Goal: Transaction & Acquisition: Purchase product/service

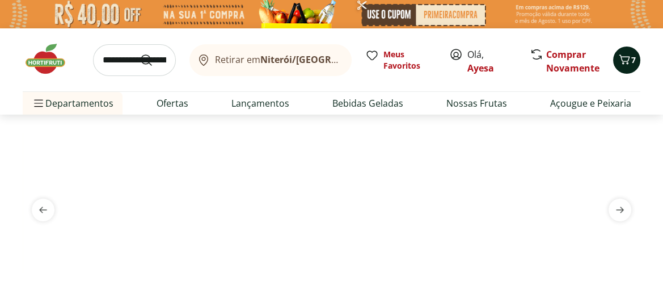
click at [630, 57] on icon "Carrinho" at bounding box center [625, 60] width 14 height 14
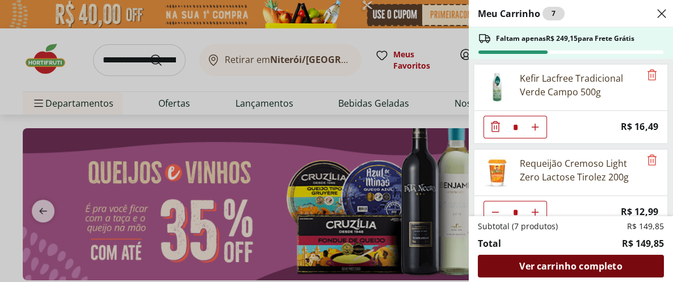
click at [553, 263] on span "Ver carrinho completo" at bounding box center [570, 266] width 103 height 9
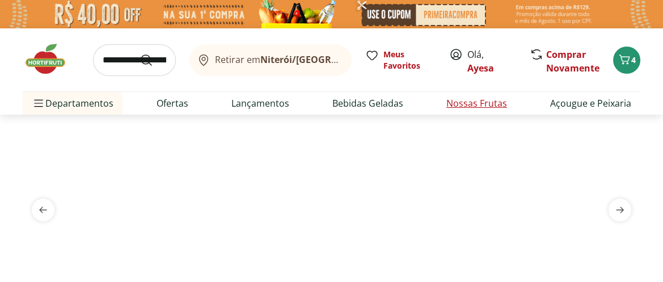
click at [471, 102] on link "Nossas Frutas" at bounding box center [477, 103] width 61 height 14
select select "**********"
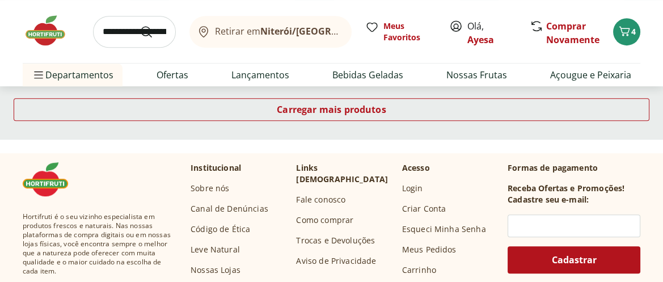
scroll to position [840, 0]
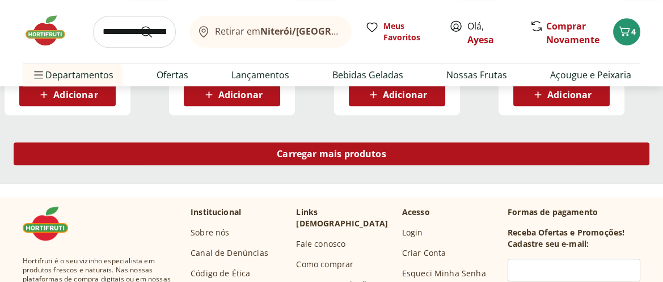
click at [329, 158] on span "Carregar mais produtos" at bounding box center [332, 153] width 110 height 9
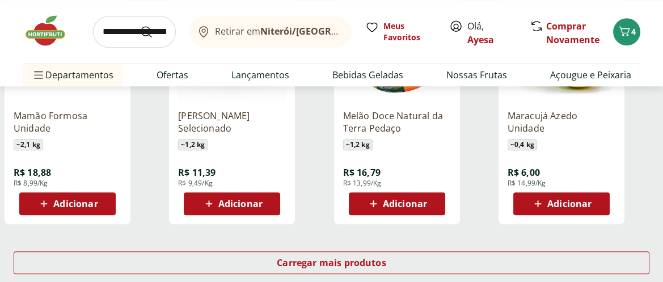
scroll to position [1471, 0]
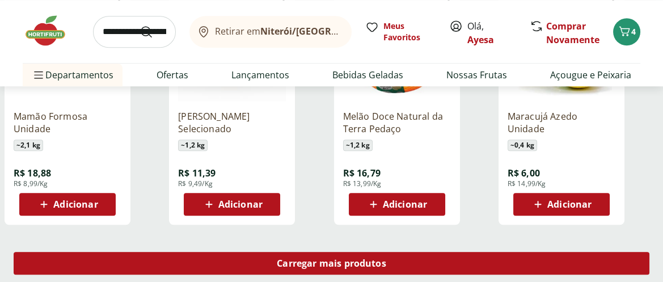
click at [273, 260] on div "Carregar mais produtos" at bounding box center [332, 263] width 636 height 23
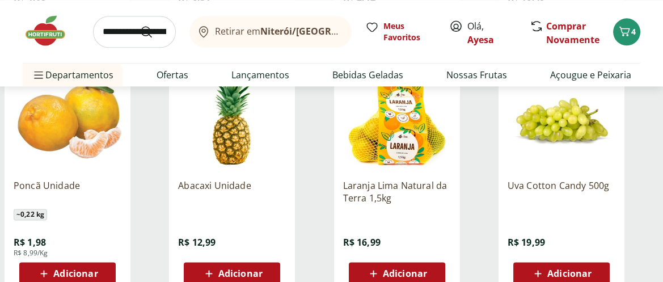
scroll to position [2143, 0]
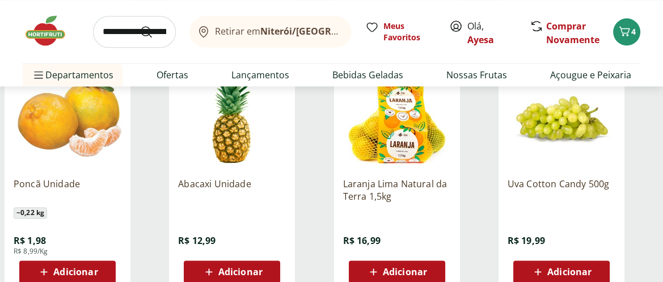
click at [81, 271] on span "Adicionar" at bounding box center [75, 271] width 44 height 9
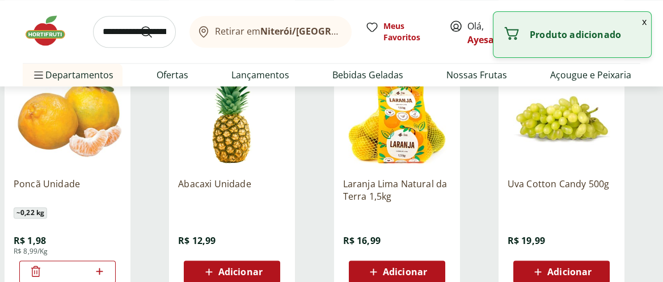
click at [101, 267] on icon at bounding box center [99, 271] width 14 height 14
type input "*"
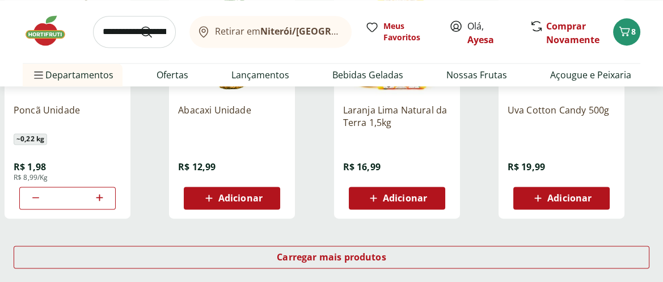
scroll to position [2227, 0]
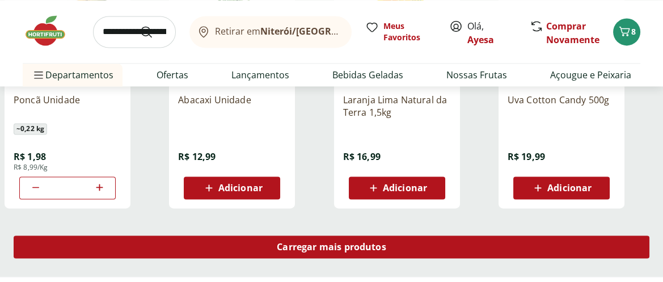
click at [293, 245] on span "Carregar mais produtos" at bounding box center [332, 246] width 110 height 9
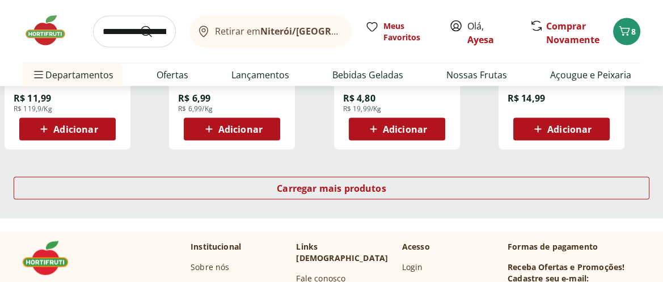
scroll to position [3026, 0]
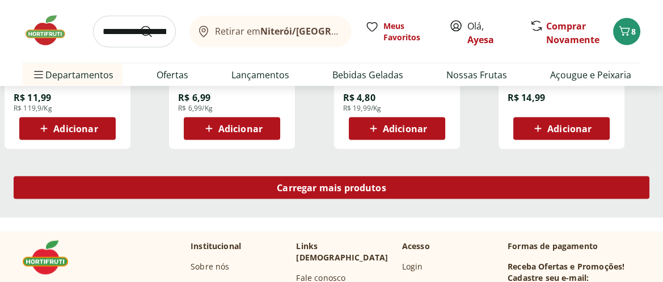
click at [324, 192] on span "Carregar mais produtos" at bounding box center [332, 187] width 110 height 9
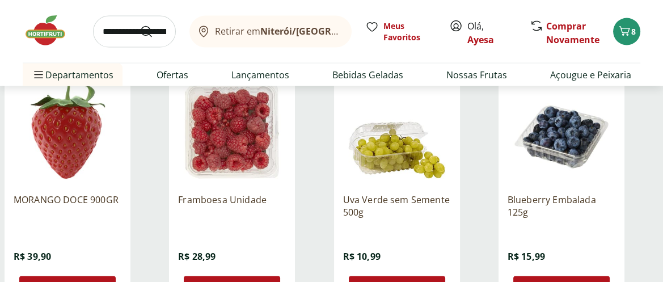
scroll to position [3404, 0]
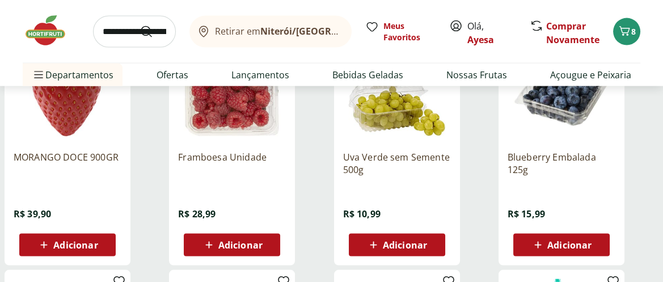
click at [552, 241] on span "Adicionar" at bounding box center [570, 245] width 44 height 9
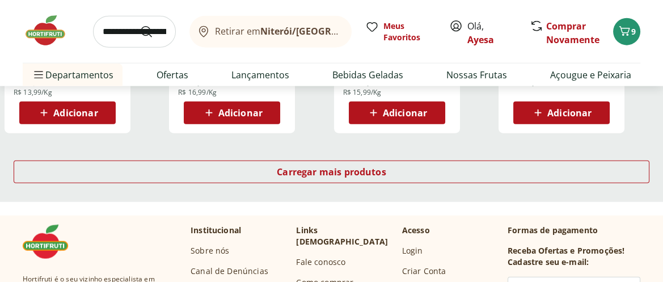
scroll to position [3782, 0]
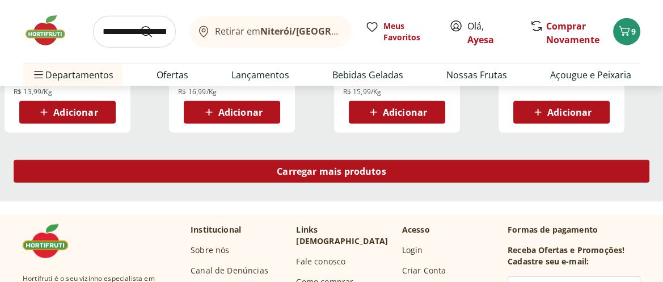
click at [329, 167] on span "Carregar mais produtos" at bounding box center [332, 171] width 110 height 9
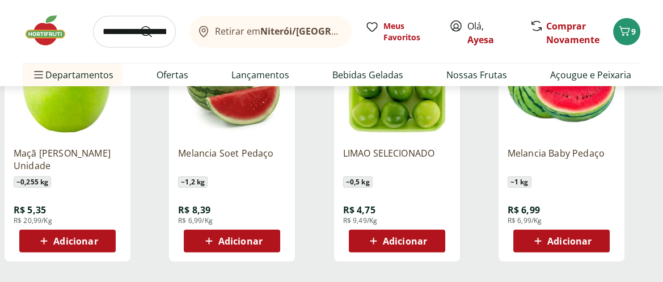
scroll to position [4413, 0]
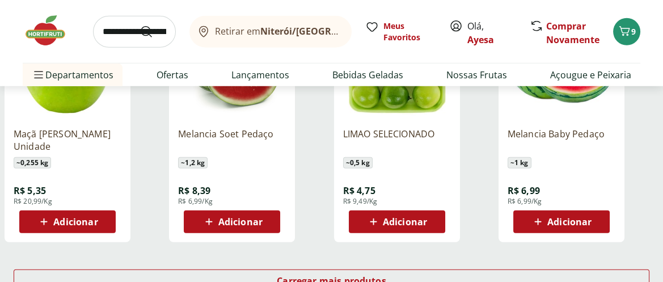
click at [254, 220] on span "Adicionar" at bounding box center [240, 221] width 44 height 9
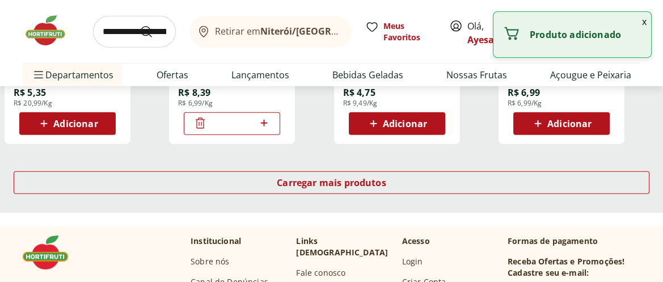
scroll to position [4539, 0]
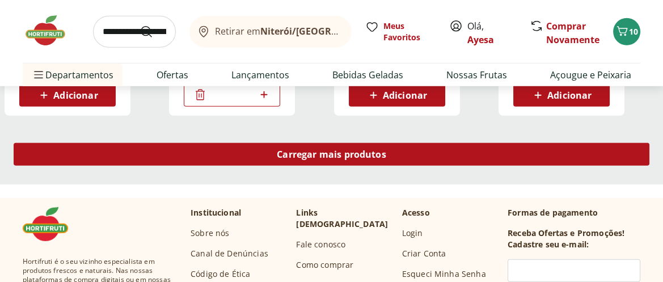
click at [322, 151] on span "Carregar mais produtos" at bounding box center [332, 154] width 110 height 9
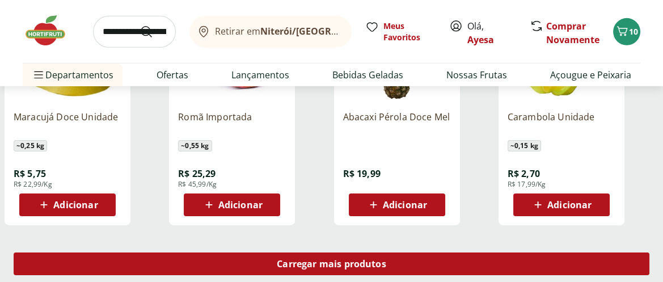
scroll to position [5212, 0]
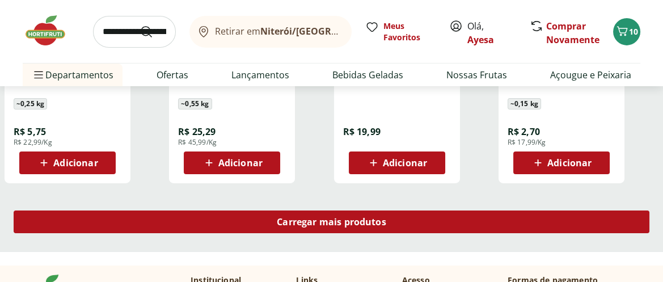
click at [318, 217] on span "Carregar mais produtos" at bounding box center [332, 221] width 110 height 9
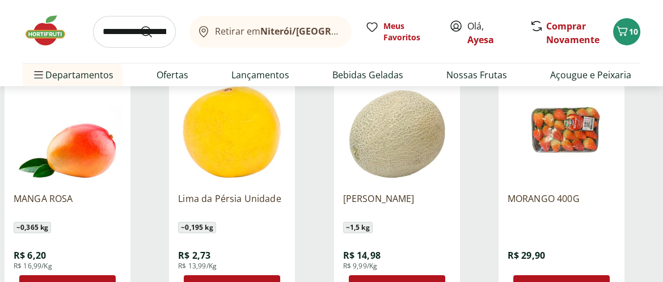
scroll to position [5380, 0]
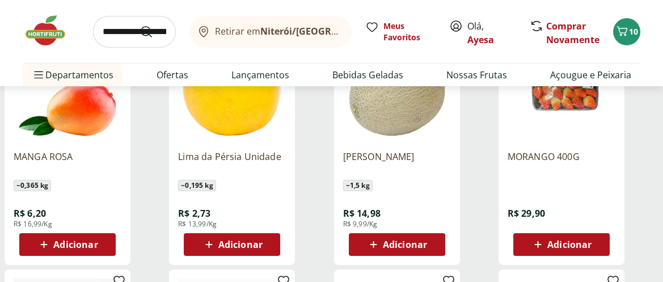
click at [240, 243] on span "Adicionar" at bounding box center [240, 244] width 44 height 9
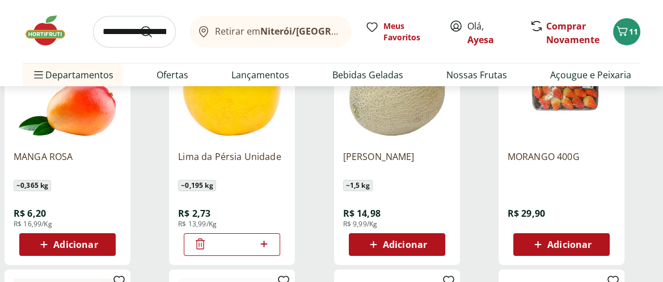
click at [262, 241] on icon at bounding box center [264, 244] width 14 height 14
type input "*"
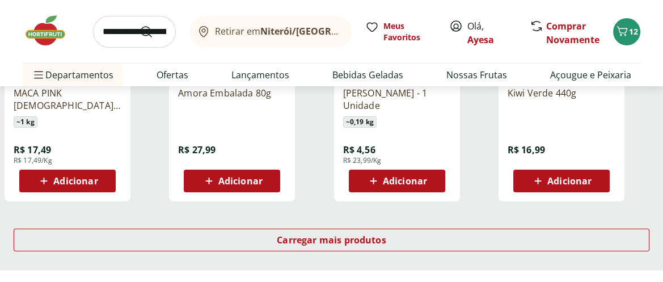
scroll to position [5968, 0]
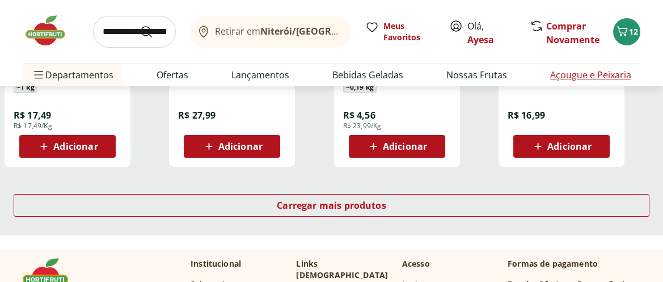
click at [573, 69] on link "Açougue e Peixaria" at bounding box center [590, 75] width 81 height 14
select select "**********"
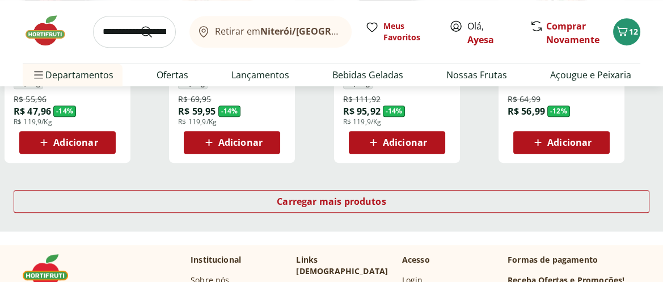
scroll to position [798, 0]
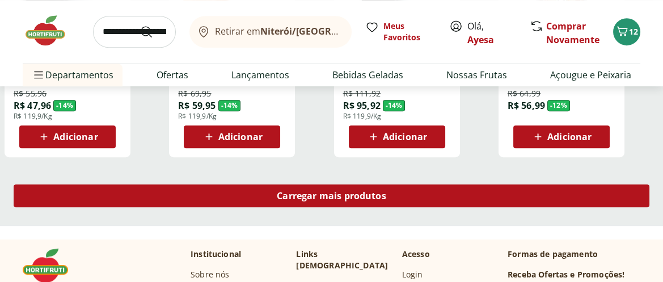
click at [319, 191] on span "Carregar mais produtos" at bounding box center [332, 195] width 110 height 9
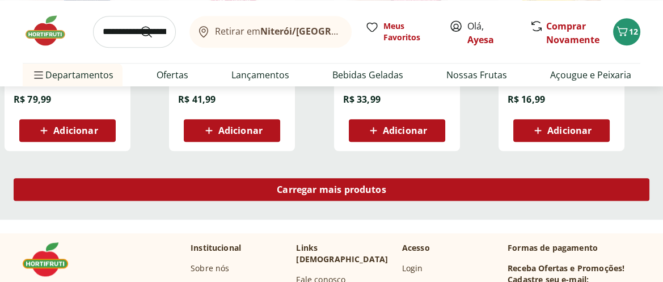
scroll to position [1513, 0]
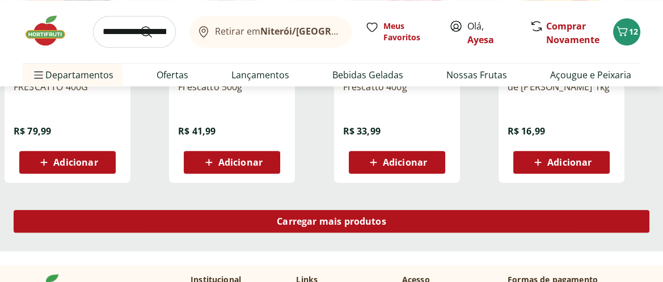
click at [321, 217] on span "Carregar mais produtos" at bounding box center [332, 221] width 110 height 9
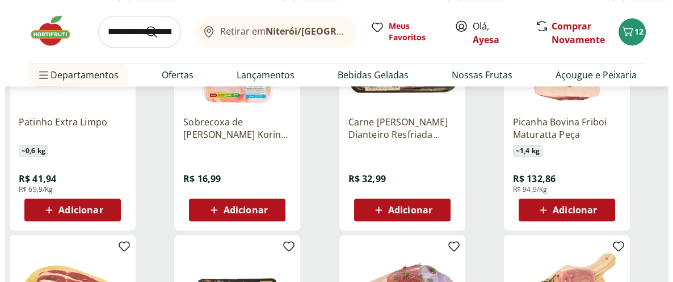
scroll to position [1975, 0]
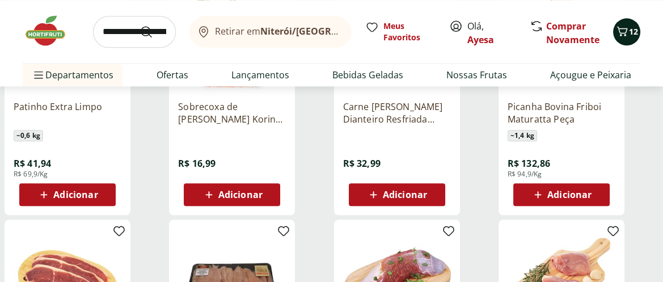
click at [632, 22] on button "12" at bounding box center [626, 31] width 27 height 27
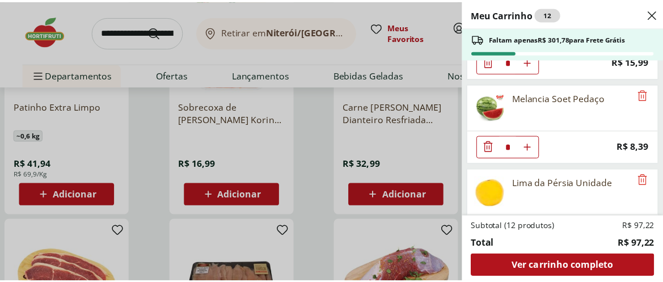
scroll to position [436, 0]
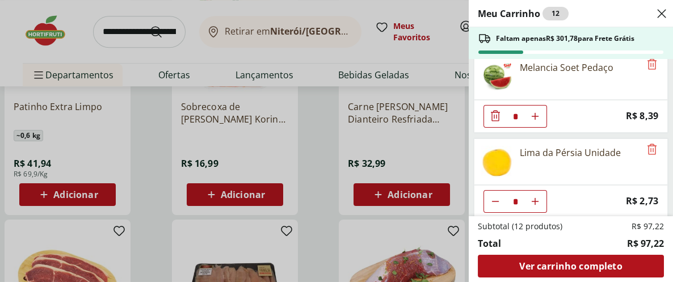
click at [430, 144] on div "Meu Carrinho 12 Faltam apenas R$ 301,78 para Frete Grátis Kefir Lacfree Tradici…" at bounding box center [336, 141] width 673 height 282
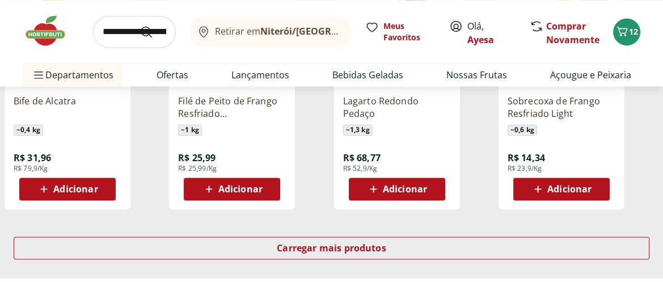
scroll to position [2227, 0]
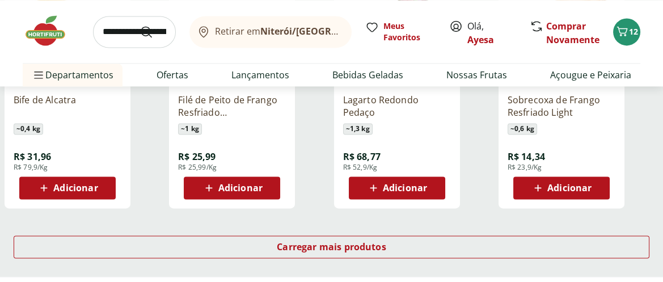
click at [420, 188] on span "Adicionar" at bounding box center [405, 187] width 44 height 9
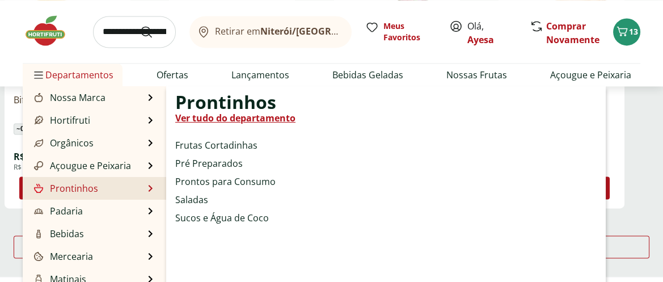
click at [82, 184] on link "Prontinhos" at bounding box center [65, 189] width 66 height 14
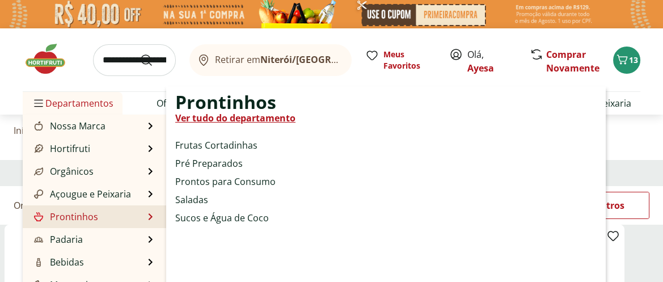
select select "**********"
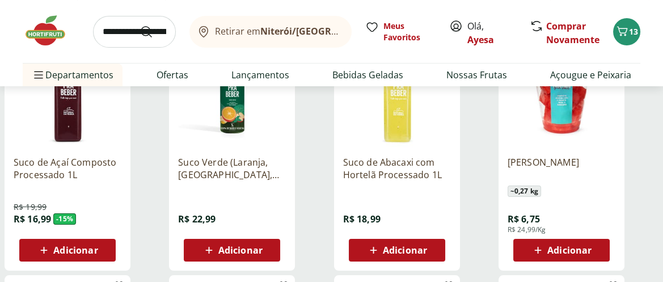
scroll to position [210, 0]
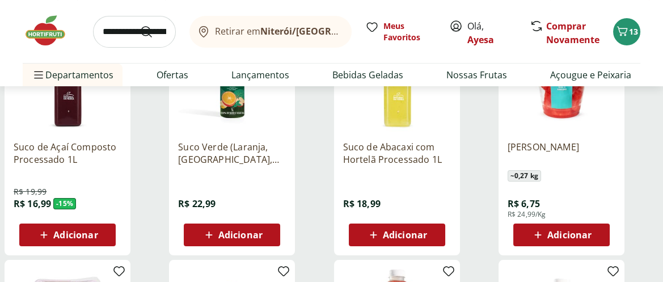
click at [555, 232] on span "Adicionar" at bounding box center [570, 234] width 44 height 9
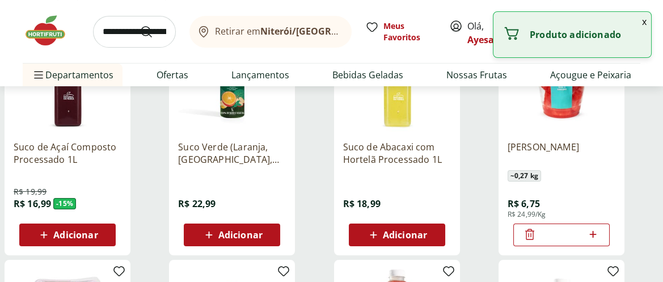
click at [593, 235] on icon at bounding box center [593, 234] width 7 height 7
type input "*"
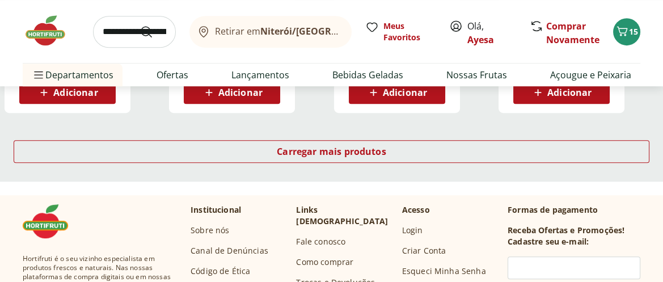
scroll to position [840, 0]
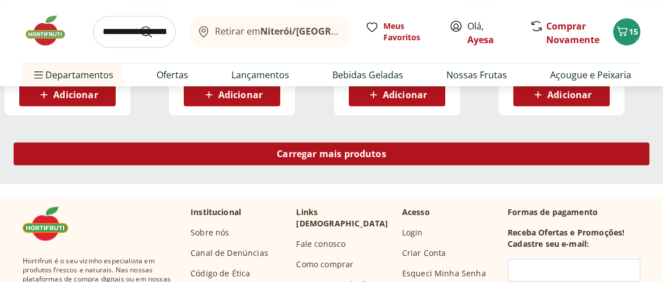
click at [273, 158] on div "Carregar mais produtos" at bounding box center [332, 153] width 636 height 23
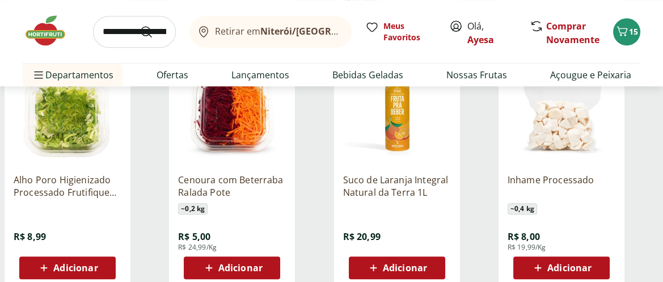
scroll to position [1177, 0]
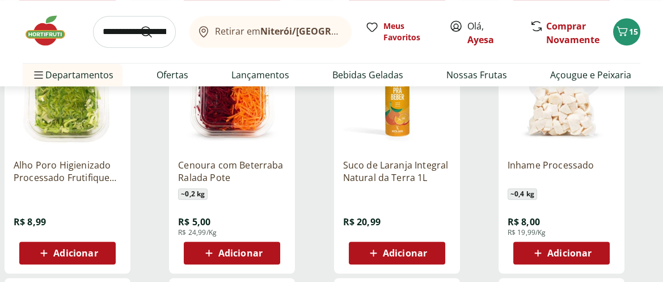
click at [406, 249] on span "Adicionar" at bounding box center [405, 253] width 44 height 9
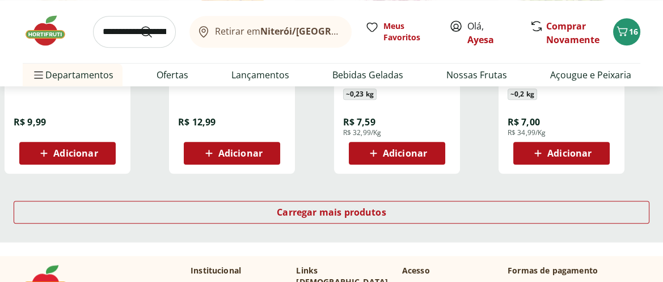
scroll to position [1555, 0]
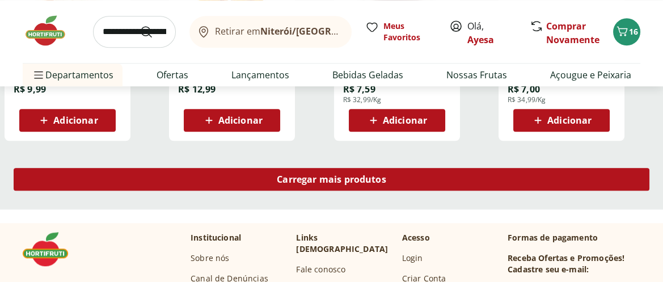
click at [301, 180] on span "Carregar mais produtos" at bounding box center [332, 179] width 110 height 9
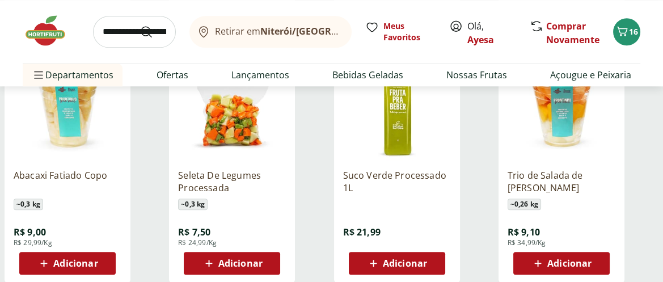
scroll to position [1681, 0]
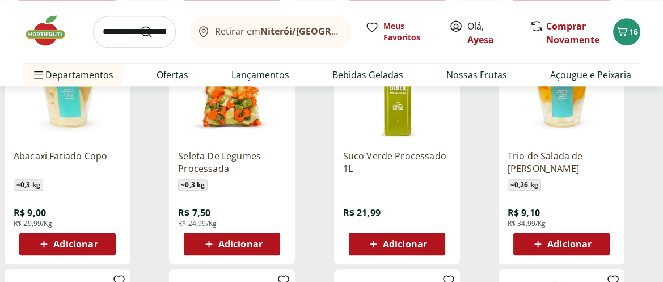
click at [75, 242] on span "Adicionar" at bounding box center [75, 243] width 44 height 9
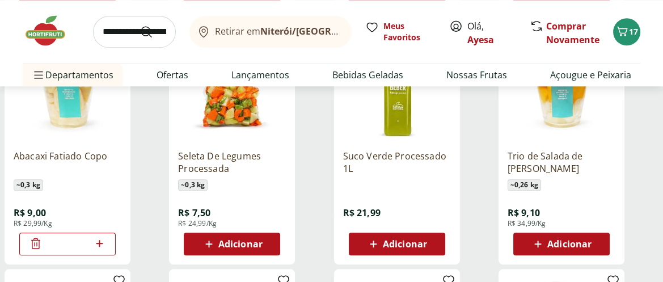
scroll to position [1639, 0]
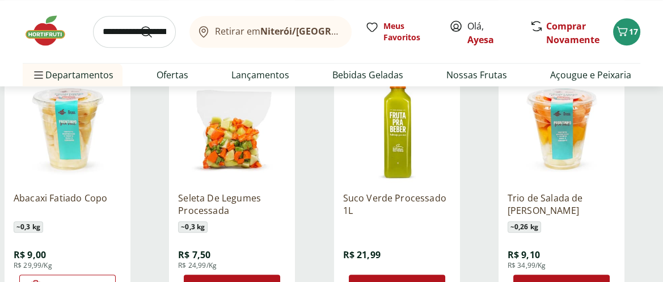
click at [546, 125] on img at bounding box center [562, 129] width 108 height 108
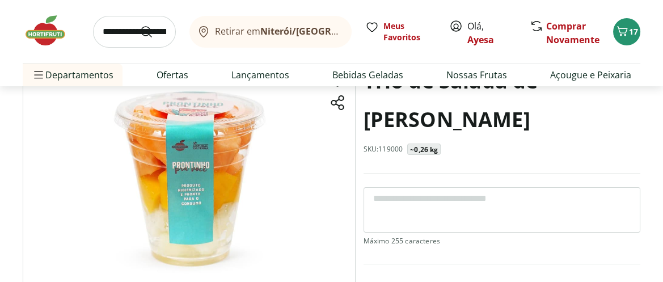
scroll to position [126, 0]
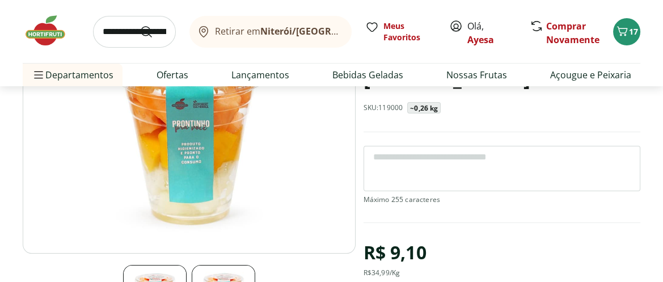
select select "**********"
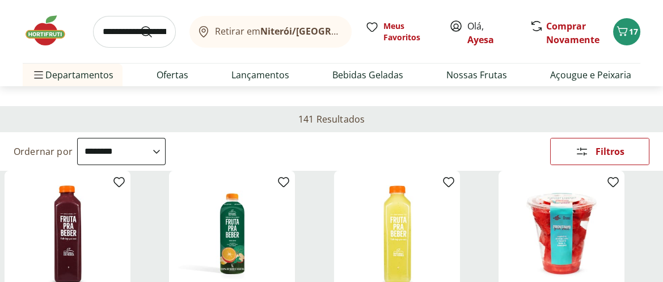
scroll to position [84, 0]
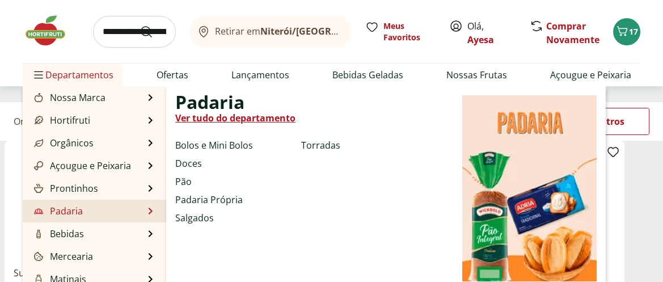
click at [81, 210] on link "Padaria" at bounding box center [57, 211] width 51 height 14
select select "**********"
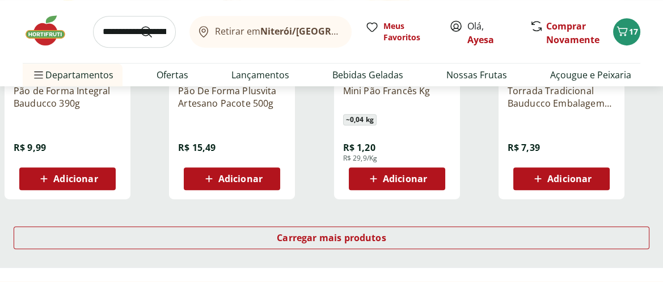
scroll to position [798, 0]
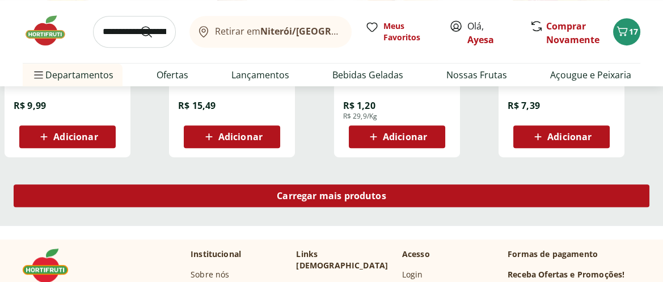
click at [302, 194] on span "Carregar mais produtos" at bounding box center [332, 195] width 110 height 9
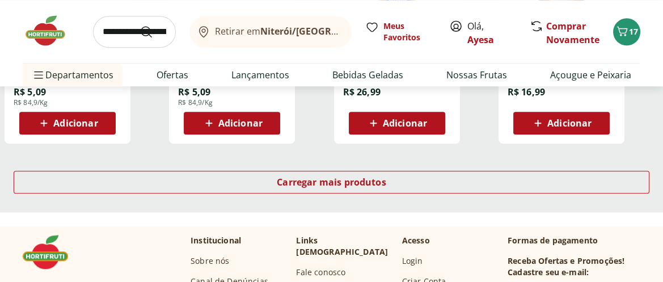
scroll to position [1555, 0]
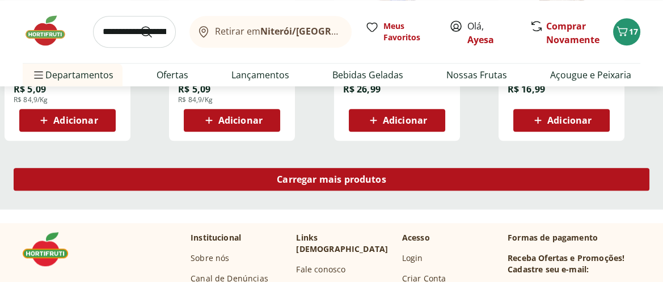
click at [302, 177] on span "Carregar mais produtos" at bounding box center [332, 179] width 110 height 9
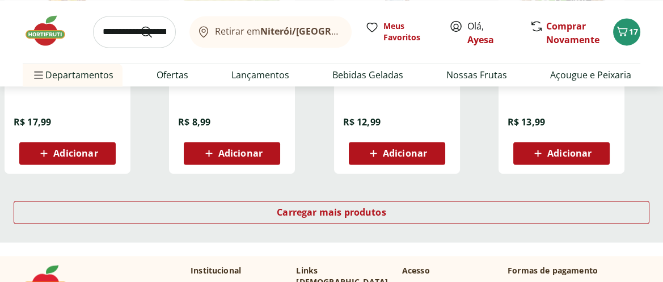
scroll to position [2270, 0]
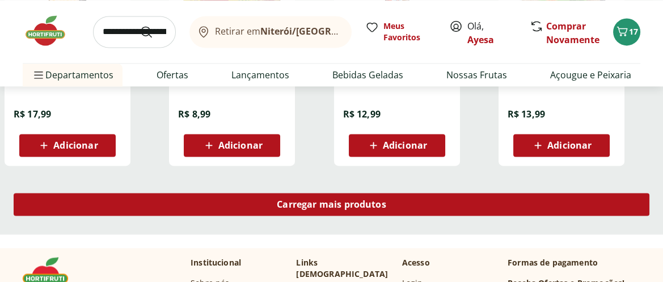
click at [314, 211] on div "Carregar mais produtos" at bounding box center [332, 204] width 636 height 23
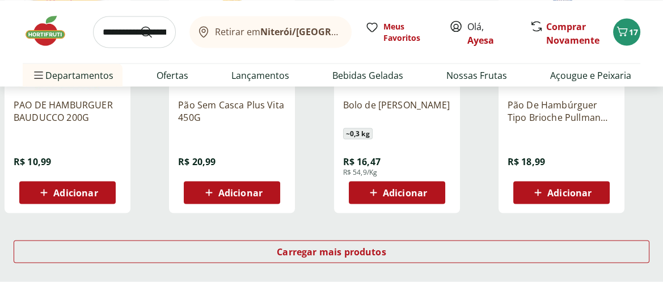
scroll to position [2942, 0]
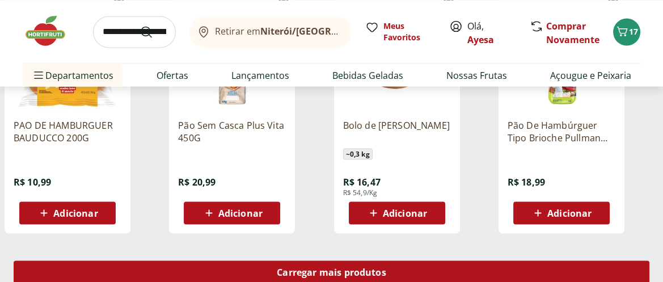
click at [319, 271] on span "Carregar mais produtos" at bounding box center [332, 271] width 110 height 9
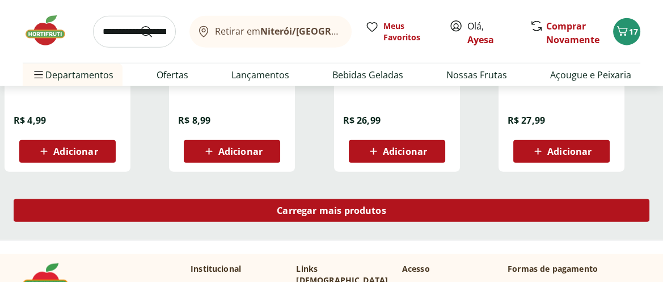
scroll to position [3740, 0]
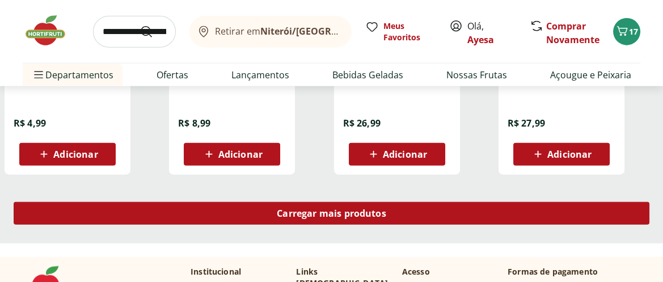
click at [371, 218] on div "Carregar mais produtos" at bounding box center [332, 213] width 636 height 23
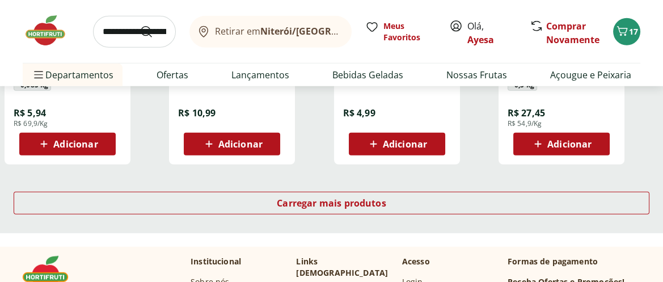
scroll to position [4497, 0]
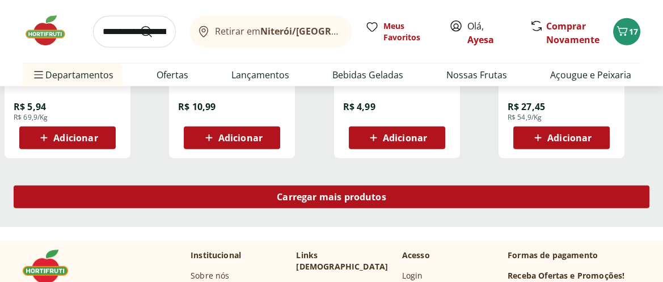
click at [290, 187] on div "Carregar mais produtos" at bounding box center [332, 197] width 636 height 23
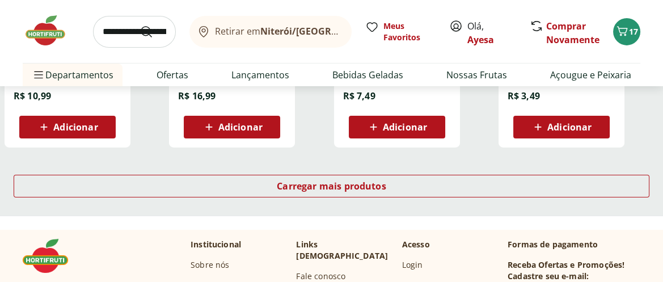
scroll to position [5254, 0]
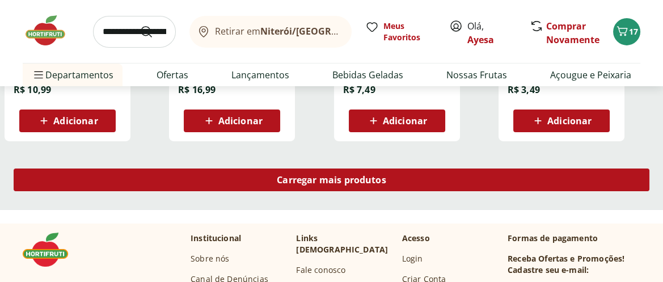
click at [326, 175] on span "Carregar mais produtos" at bounding box center [332, 179] width 110 height 9
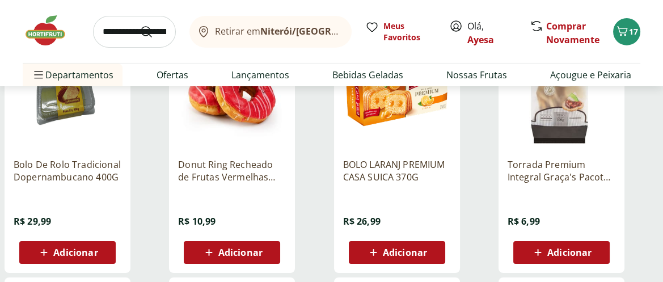
scroll to position [5632, 0]
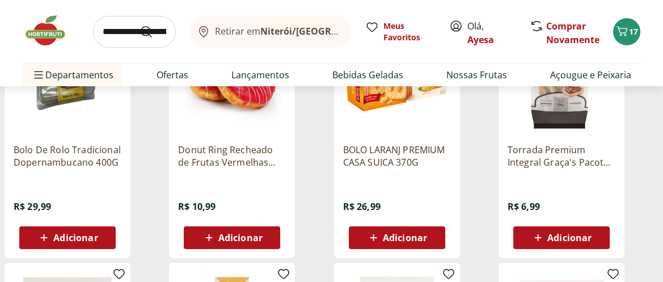
click at [403, 237] on span "Adicionar" at bounding box center [405, 237] width 44 height 9
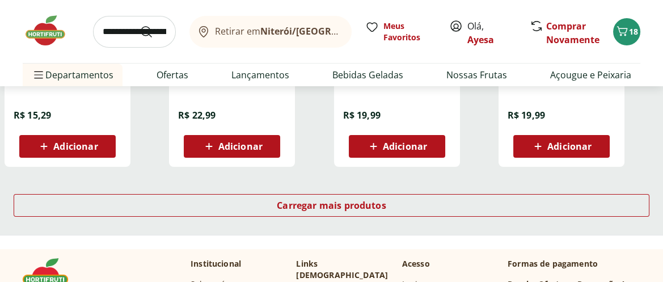
scroll to position [6010, 0]
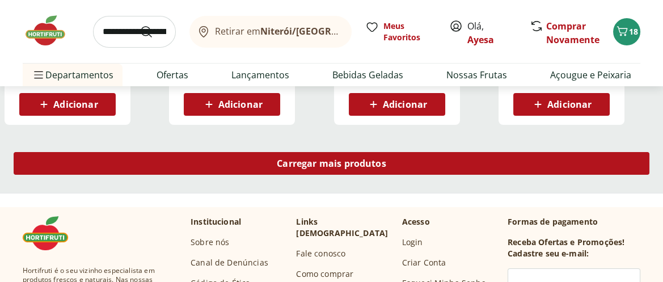
click at [308, 159] on span "Carregar mais produtos" at bounding box center [332, 163] width 110 height 9
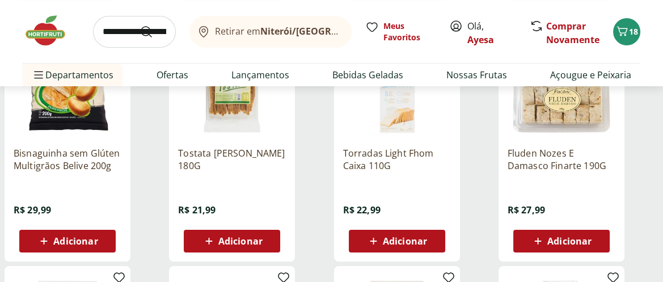
scroll to position [6094, 0]
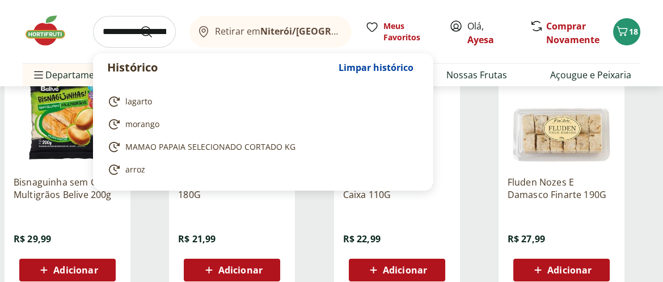
click at [138, 30] on input "search" at bounding box center [134, 32] width 83 height 32
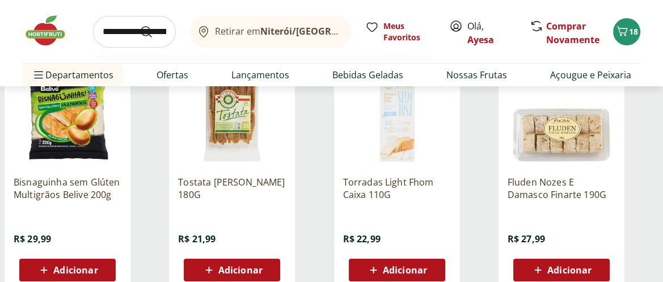
scroll to position [0, 3]
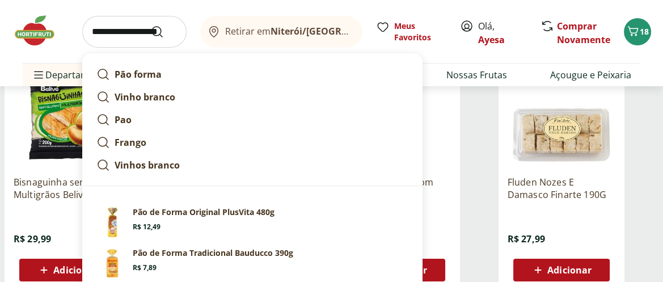
type input "**********"
click at [150, 25] on button "Submit Search" at bounding box center [163, 32] width 27 height 14
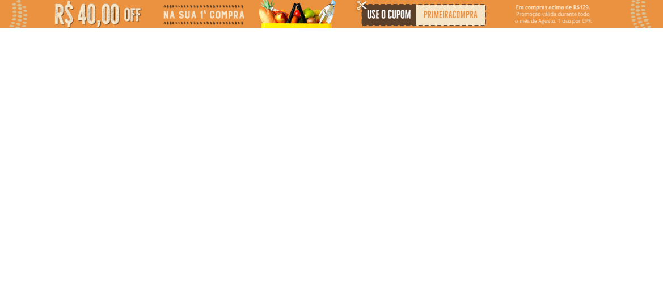
select select "**********"
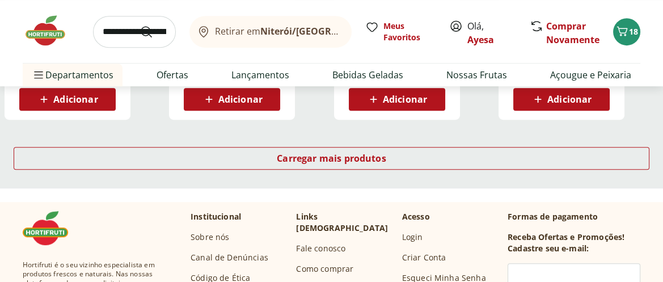
scroll to position [840, 0]
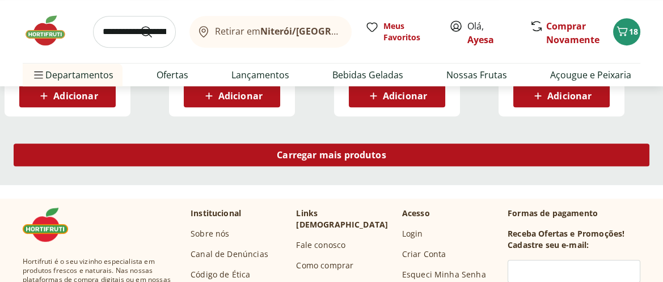
click at [244, 156] on div "Carregar mais produtos" at bounding box center [332, 155] width 636 height 23
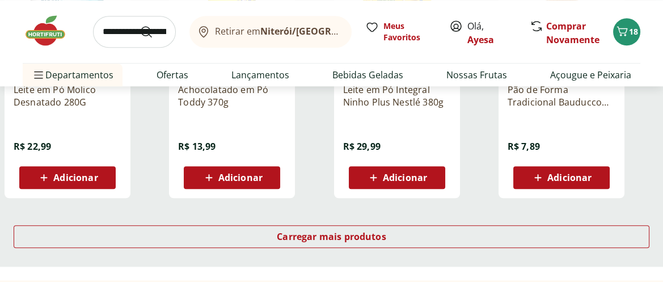
scroll to position [1513, 0]
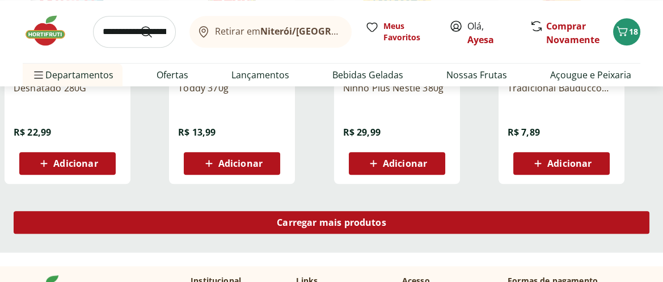
click at [314, 221] on span "Carregar mais produtos" at bounding box center [332, 222] width 110 height 9
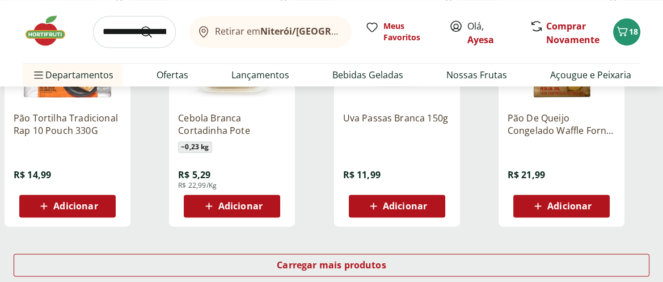
scroll to position [2227, 0]
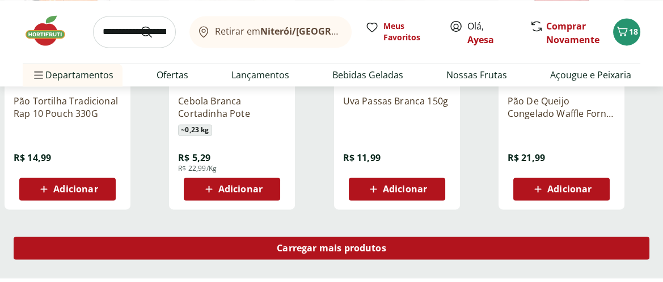
click at [280, 245] on span "Carregar mais produtos" at bounding box center [332, 247] width 110 height 9
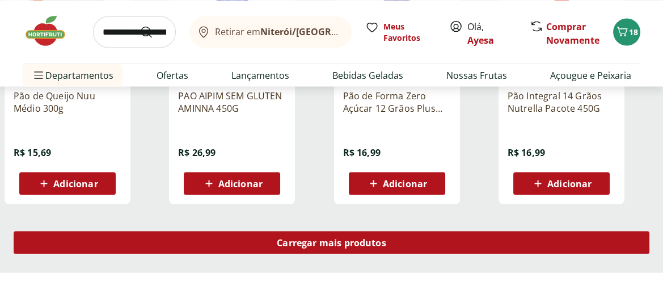
scroll to position [2984, 0]
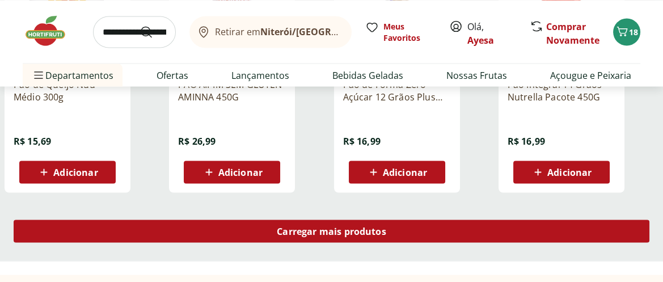
click at [281, 237] on div "Carregar mais produtos" at bounding box center [332, 231] width 636 height 23
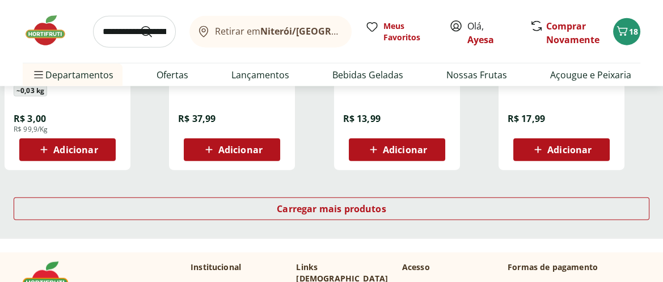
scroll to position [3740, 0]
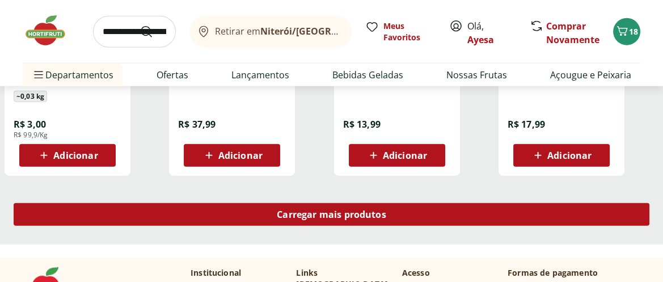
click at [330, 221] on div "Carregar mais produtos" at bounding box center [332, 214] width 636 height 23
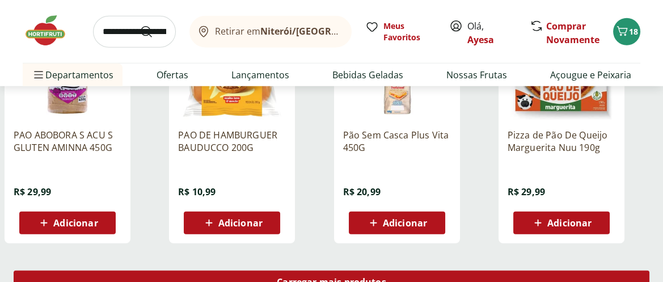
scroll to position [4455, 0]
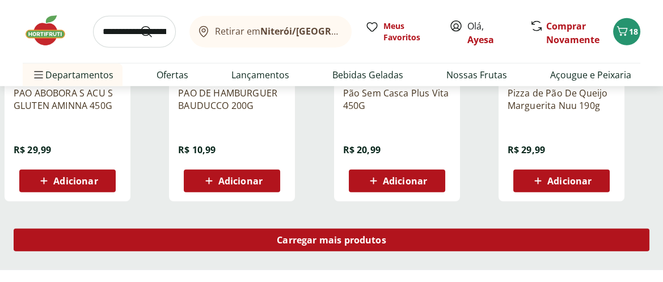
click at [330, 235] on span "Carregar mais produtos" at bounding box center [332, 239] width 110 height 9
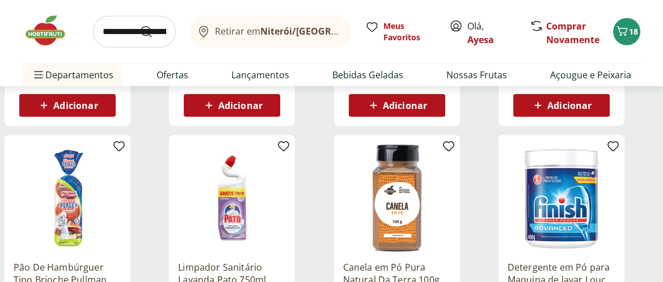
scroll to position [4539, 0]
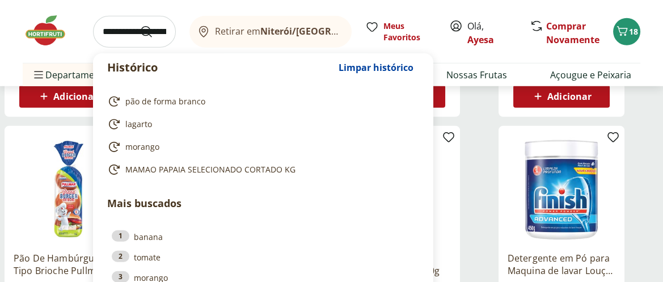
click at [148, 33] on input "search" at bounding box center [134, 32] width 83 height 32
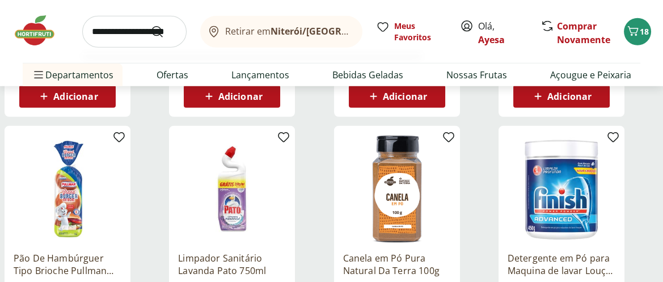
scroll to position [0, 11]
type input "**********"
click at [150, 25] on button "Submit Search" at bounding box center [163, 32] width 27 height 14
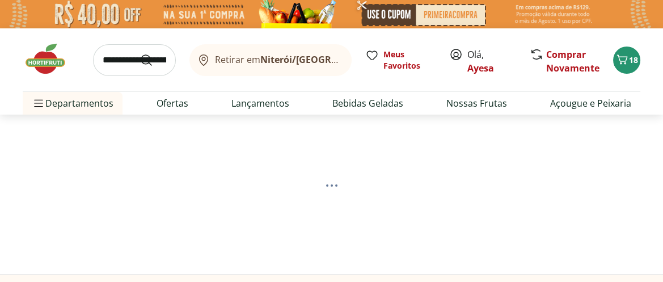
select select "**********"
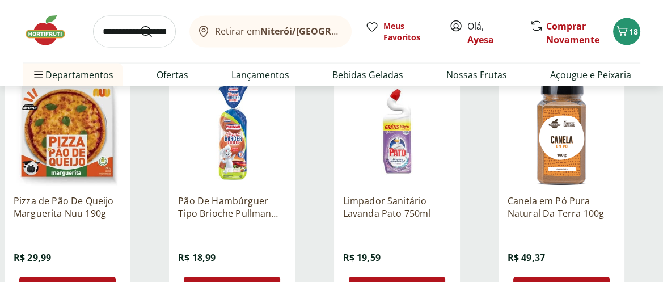
scroll to position [3362, 0]
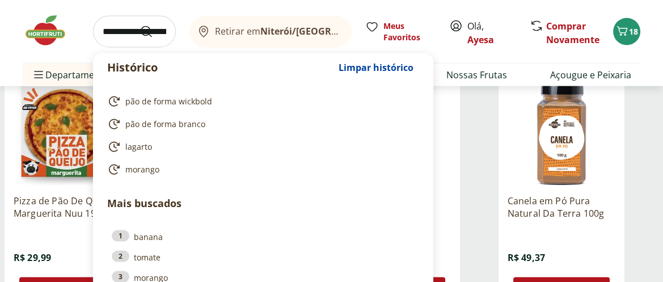
click at [142, 36] on input "search" at bounding box center [134, 32] width 83 height 32
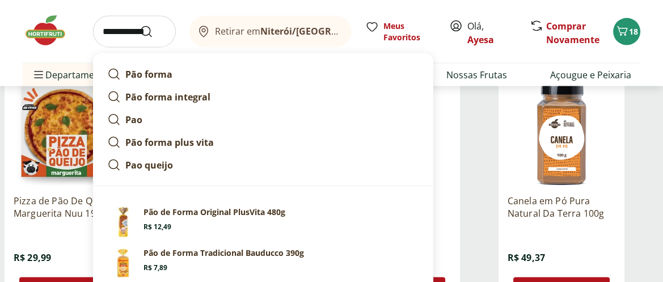
type input "**********"
click at [140, 25] on button "Submit Search" at bounding box center [153, 32] width 27 height 14
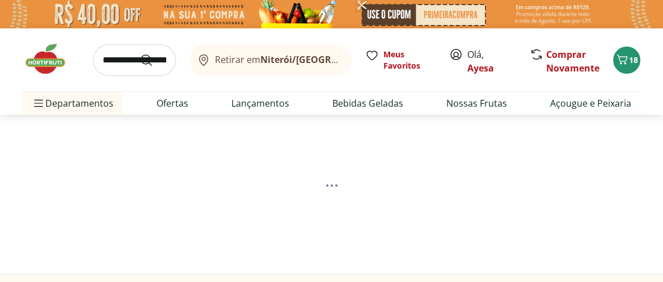
select select "**********"
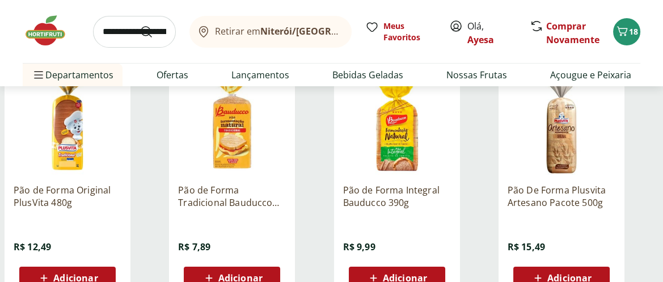
scroll to position [210, 0]
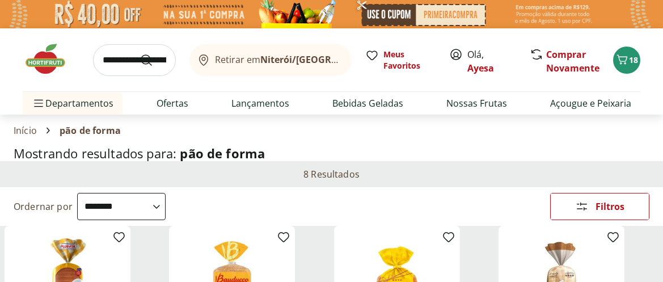
select select "**********"
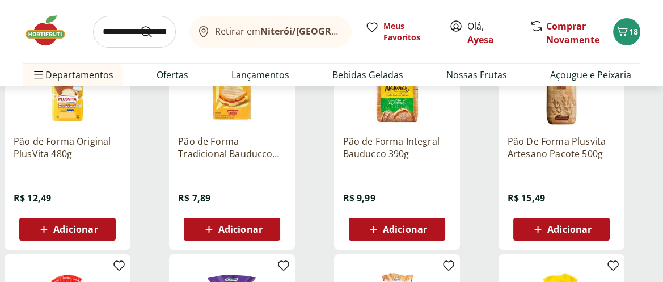
scroll to position [210, 0]
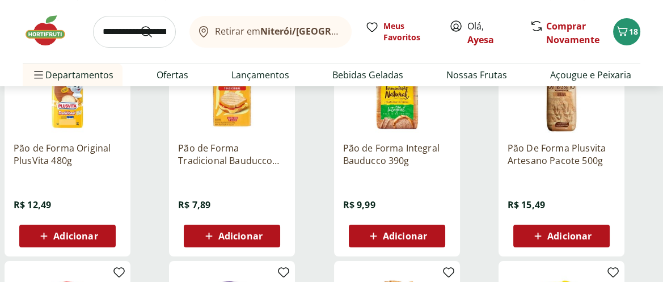
click at [79, 228] on div "Adicionar" at bounding box center [67, 236] width 78 height 20
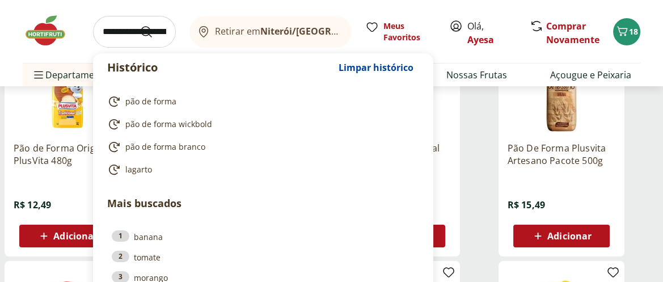
click at [124, 30] on input "search" at bounding box center [134, 32] width 83 height 32
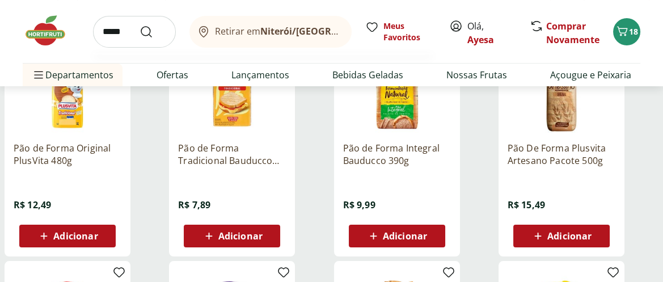
type input "*****"
click at [140, 25] on button "Submit Search" at bounding box center [153, 32] width 27 height 14
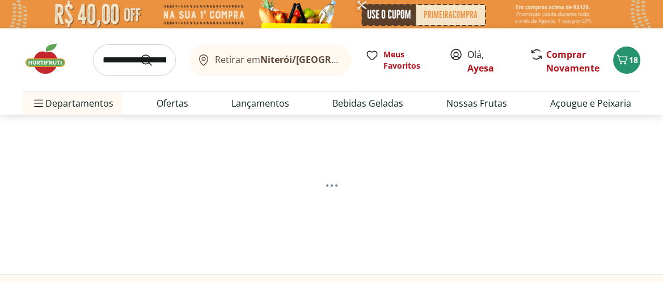
select select "**********"
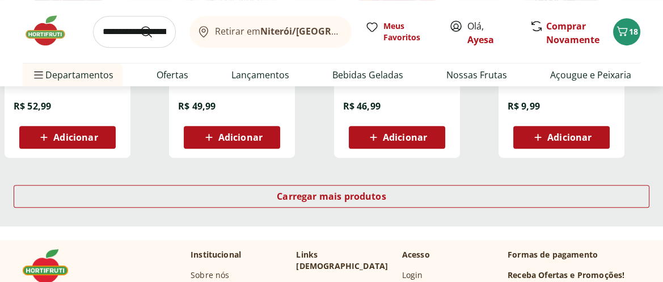
scroll to position [840, 0]
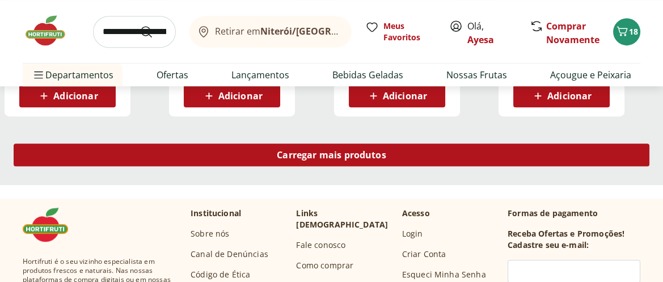
click at [296, 165] on div "Carregar mais produtos" at bounding box center [332, 155] width 636 height 23
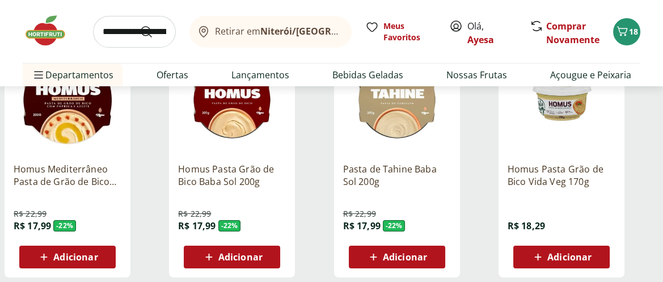
scroll to position [210, 0]
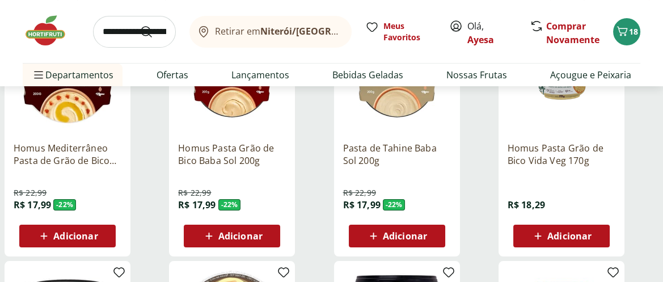
click at [229, 234] on span "Adicionar" at bounding box center [240, 236] width 44 height 9
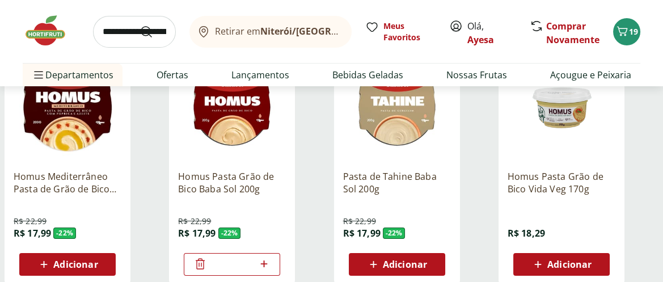
scroll to position [168, 0]
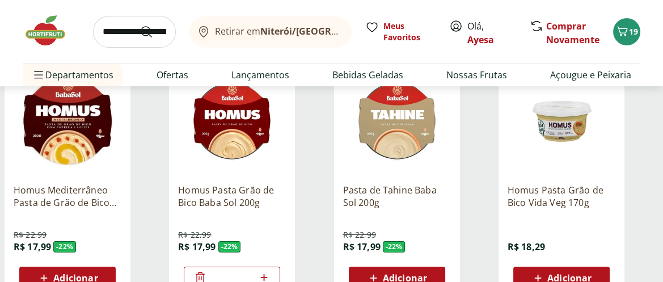
click at [388, 109] on img at bounding box center [397, 121] width 108 height 108
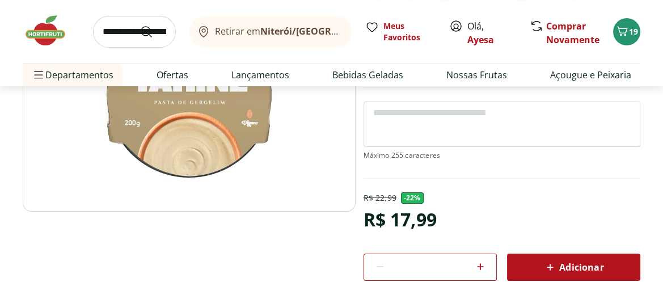
scroll to position [210, 0]
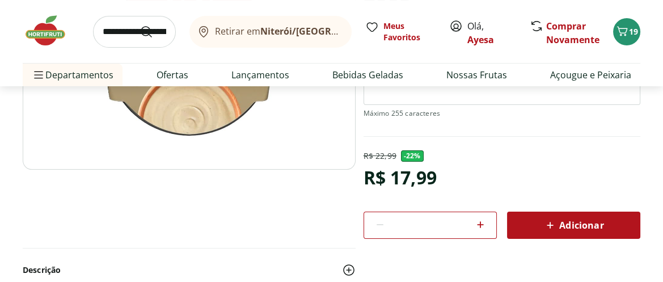
click at [567, 228] on span "Adicionar" at bounding box center [574, 225] width 60 height 14
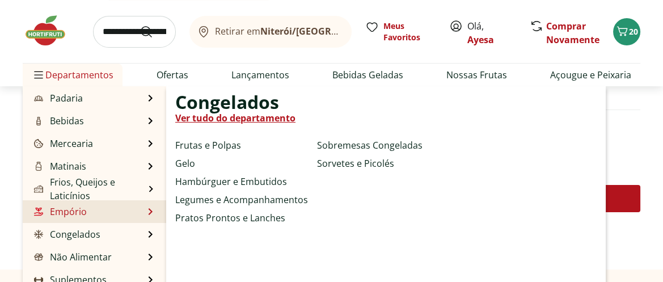
scroll to position [252, 0]
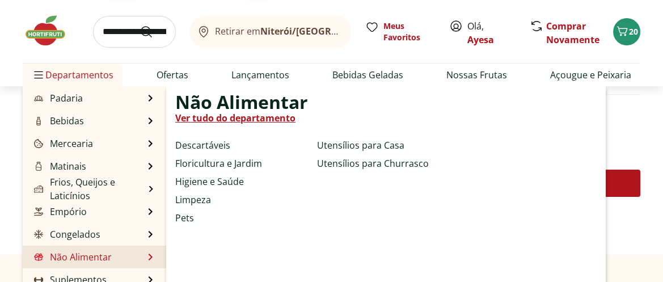
click at [92, 256] on link "Não Alimentar" at bounding box center [72, 257] width 80 height 14
select select "**********"
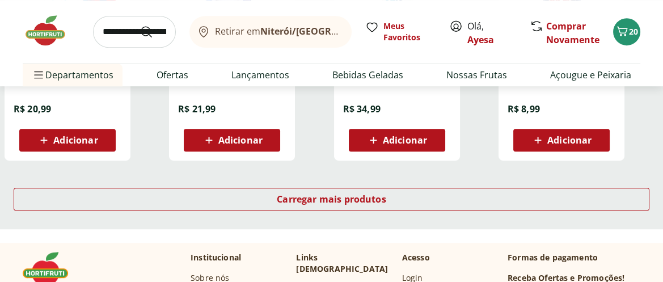
scroll to position [798, 0]
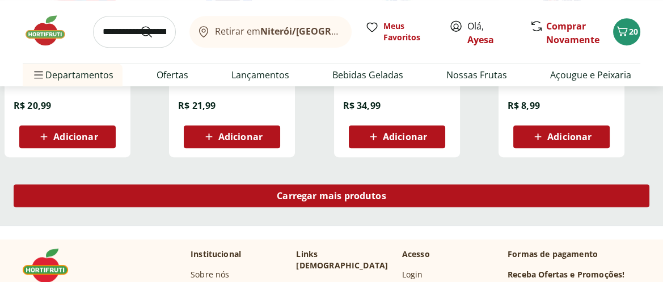
click at [281, 200] on span "Carregar mais produtos" at bounding box center [332, 195] width 110 height 9
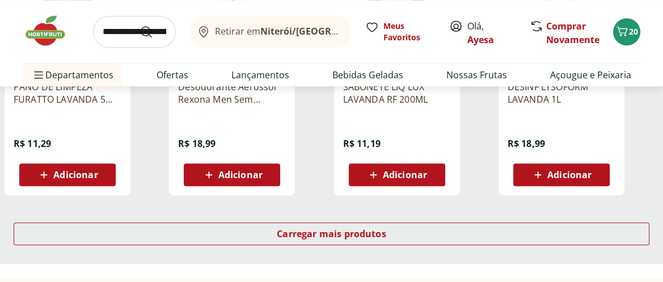
scroll to position [1513, 0]
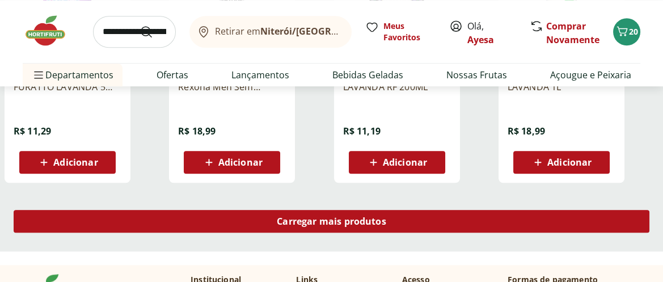
click at [262, 222] on div "Carregar mais produtos" at bounding box center [332, 221] width 636 height 23
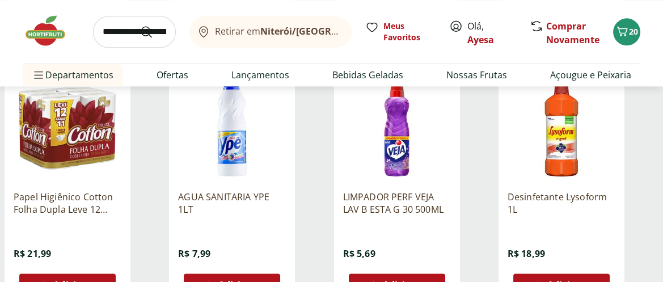
scroll to position [2143, 0]
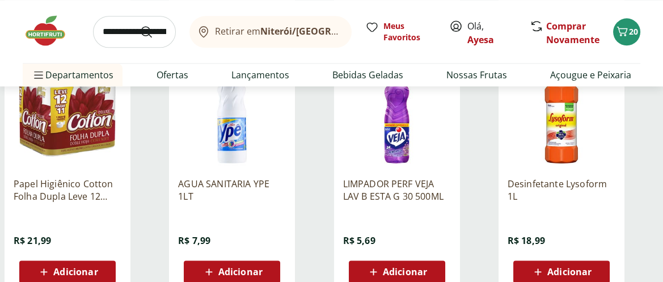
click at [252, 267] on span "Adicionar" at bounding box center [240, 271] width 44 height 9
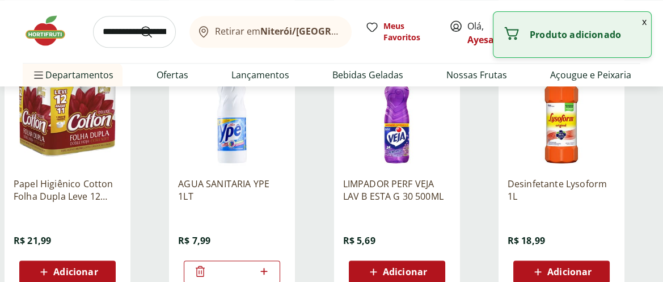
click at [267, 270] on icon at bounding box center [263, 271] width 7 height 7
type input "*"
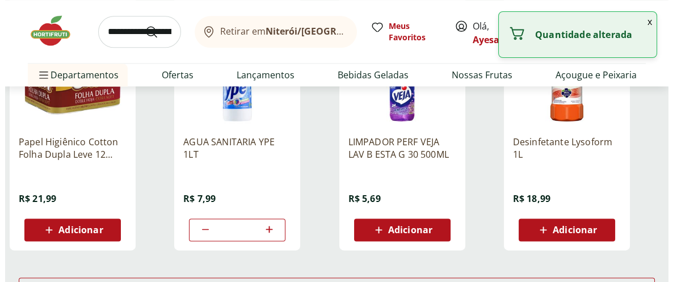
scroll to position [2270, 0]
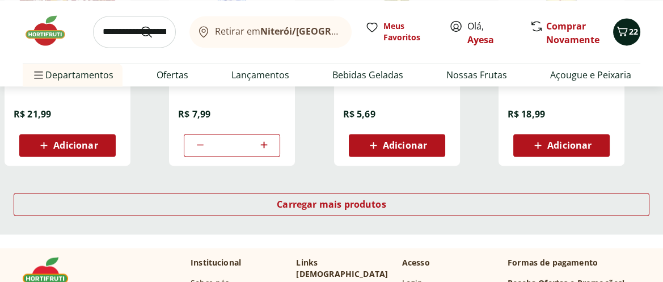
click at [627, 28] on icon "Carrinho" at bounding box center [623, 31] width 14 height 14
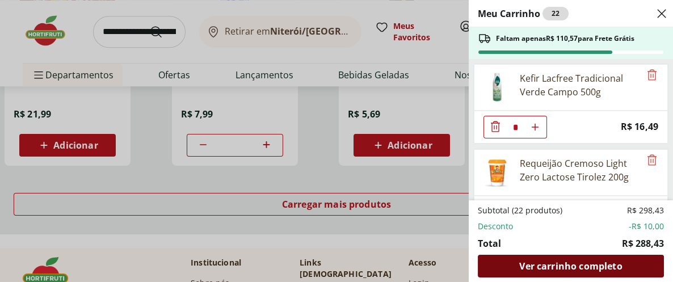
click at [565, 264] on span "Ver carrinho completo" at bounding box center [570, 266] width 103 height 9
